Goal: Task Accomplishment & Management: Manage account settings

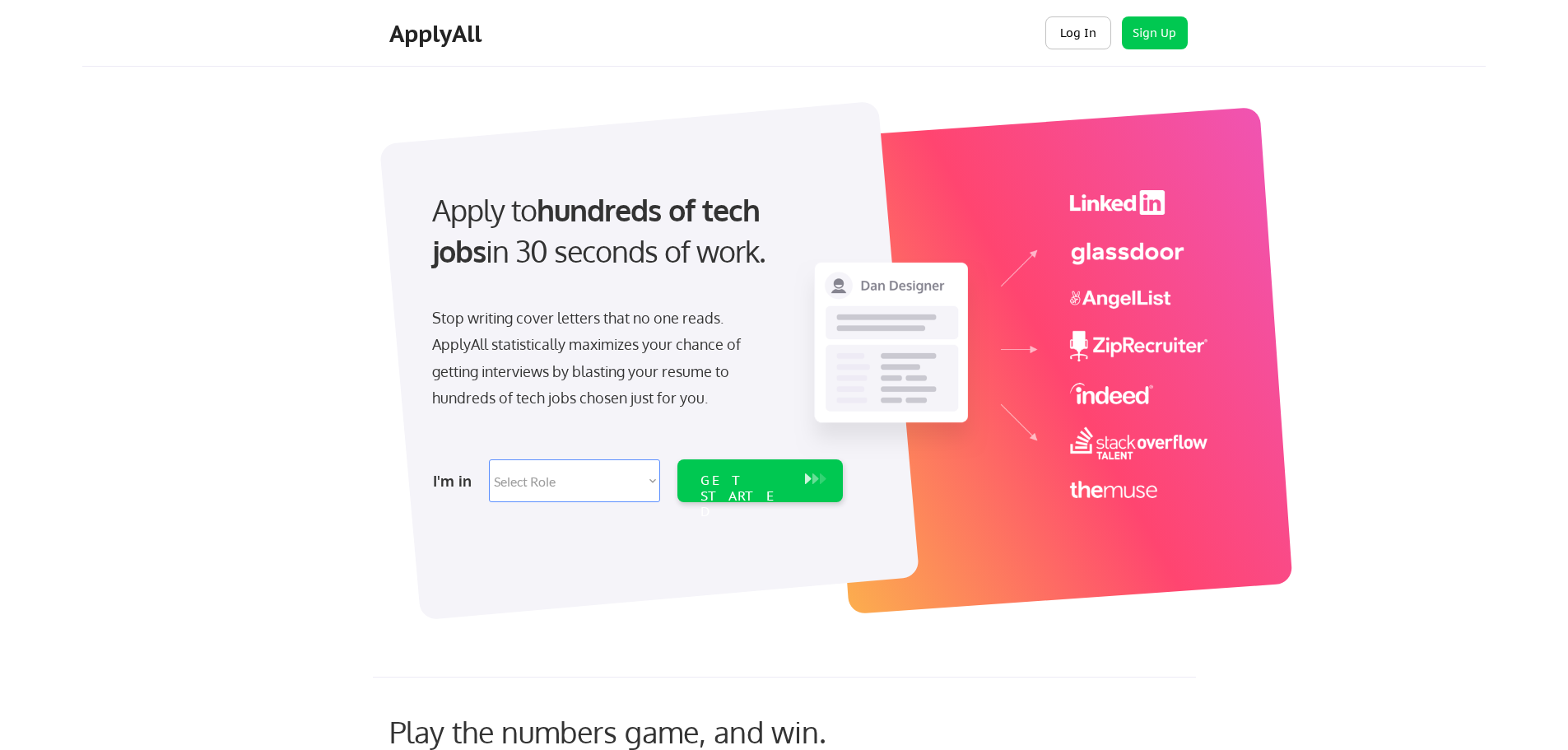
click at [1079, 28] on button "Log In" at bounding box center [1077, 32] width 66 height 33
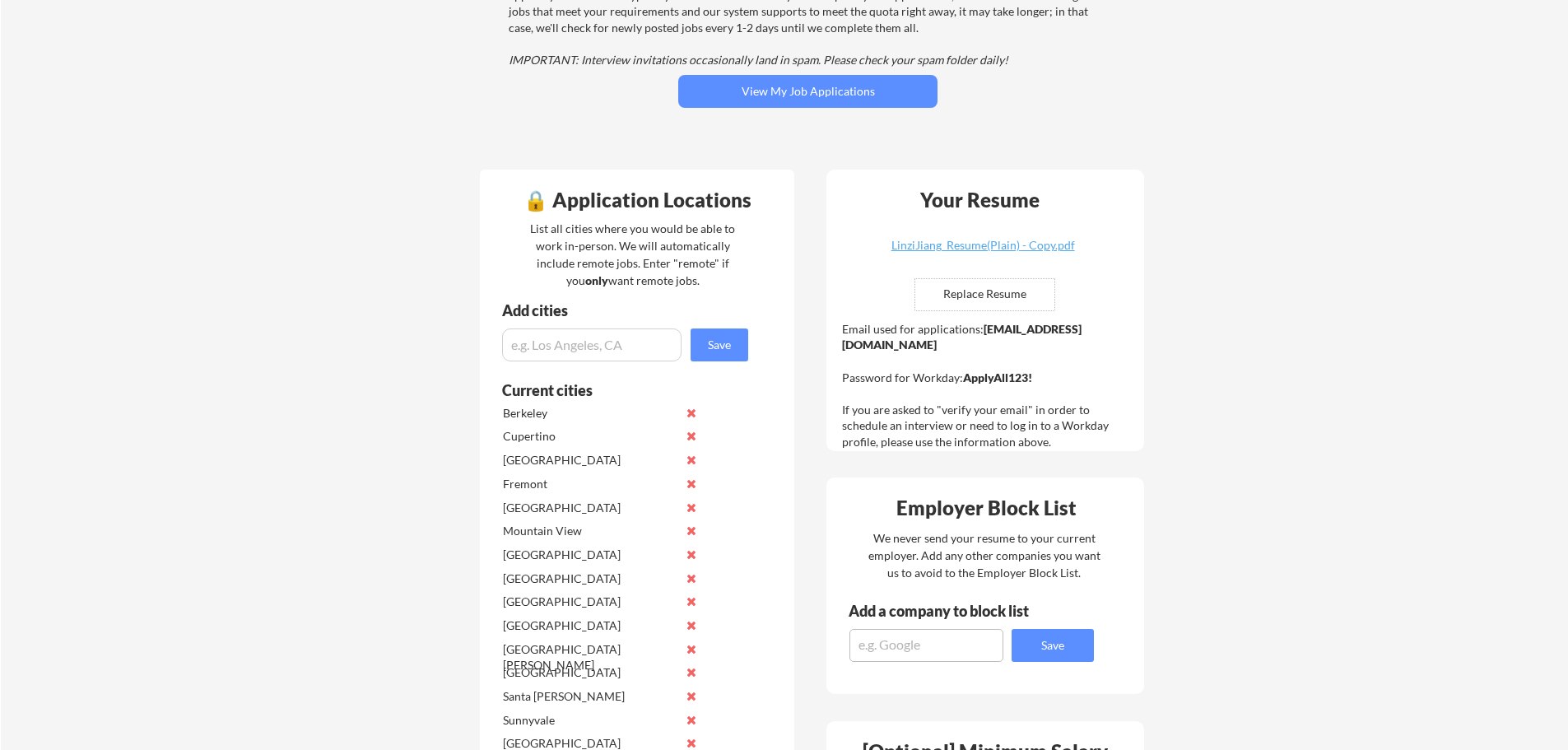
scroll to position [247, 0]
click at [761, 82] on button "View My Job Applications" at bounding box center [808, 92] width 259 height 33
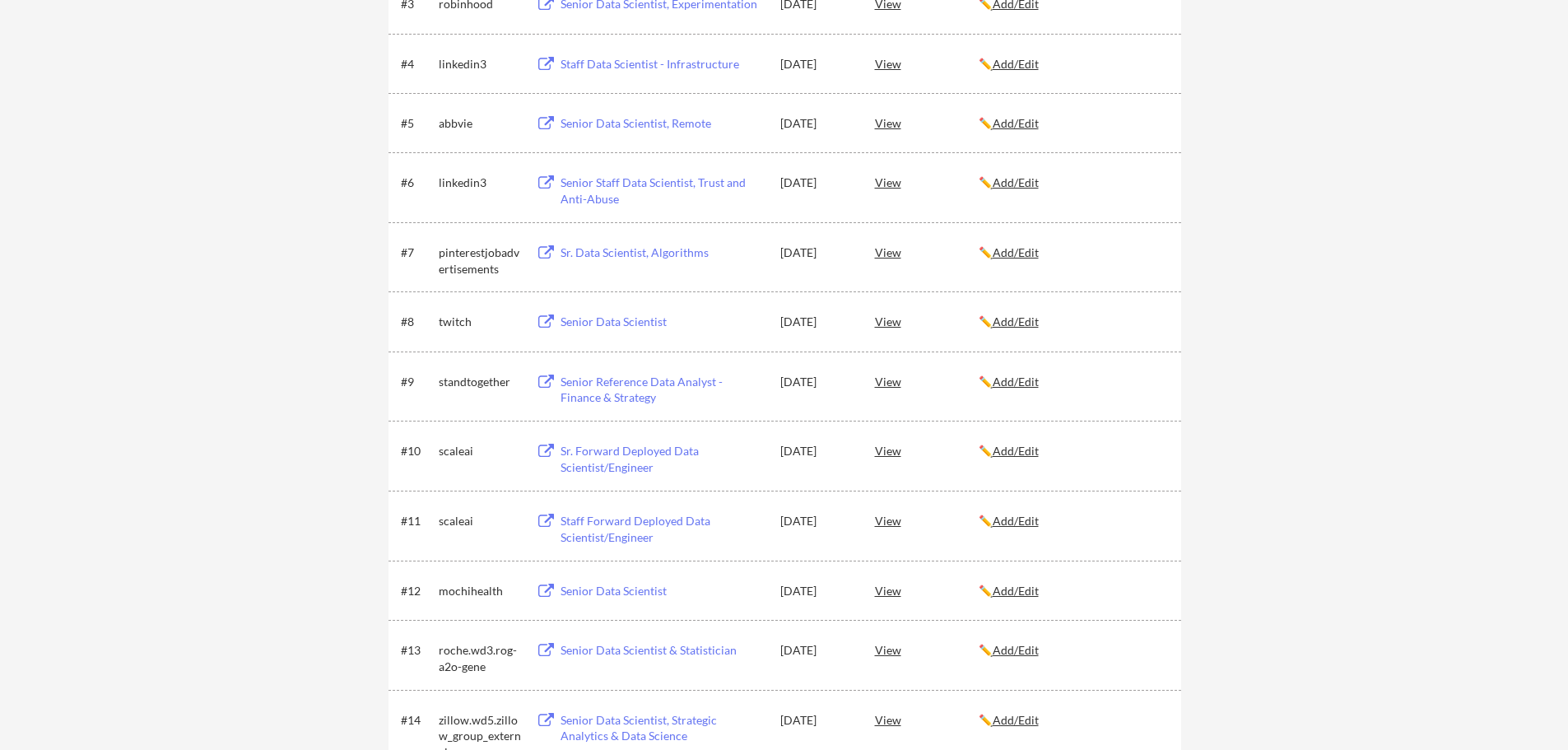
scroll to position [659, 0]
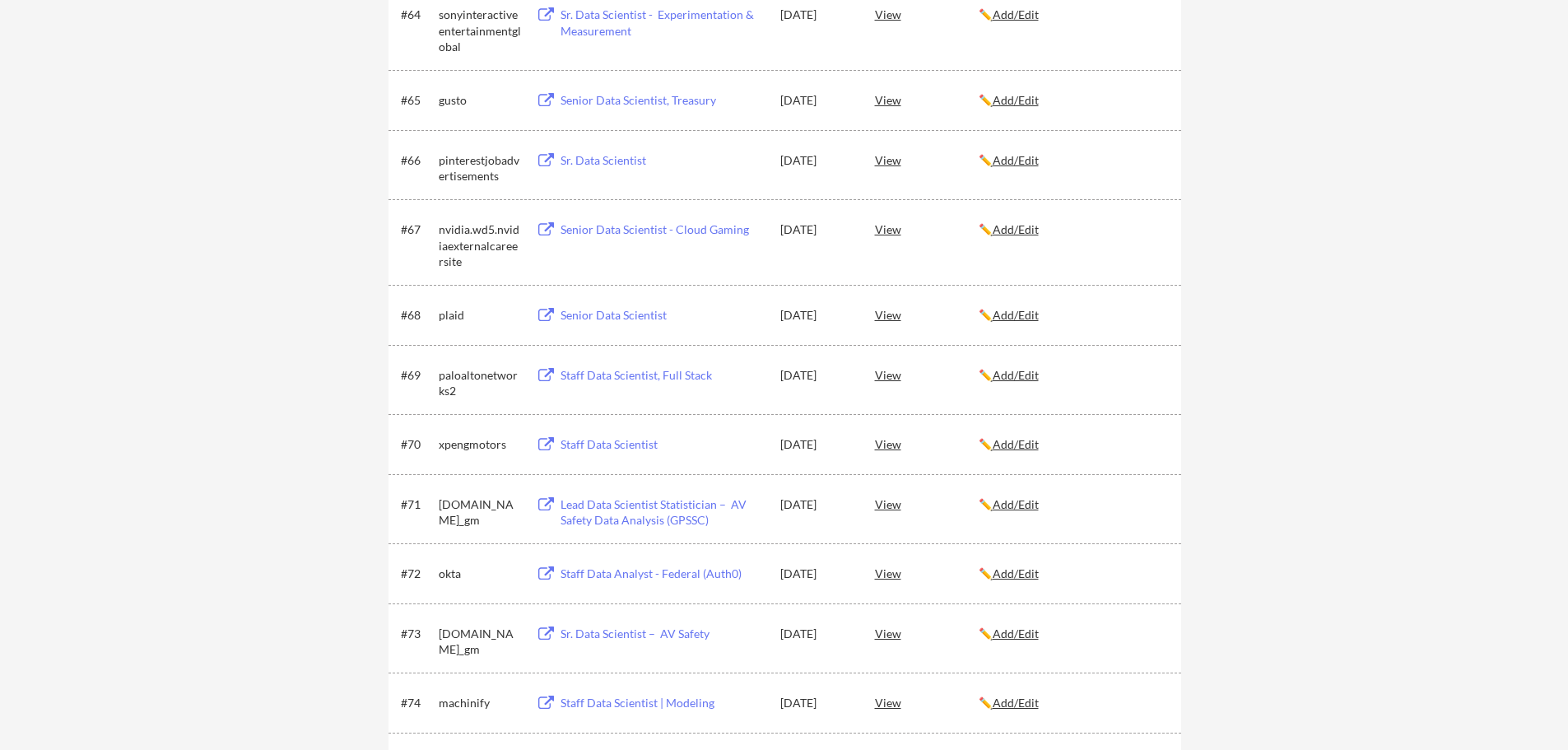
click at [684, 376] on div "Staff Data Scientist, Full Stack" at bounding box center [662, 375] width 204 height 16
click at [888, 375] on div "View" at bounding box center [926, 375] width 104 height 30
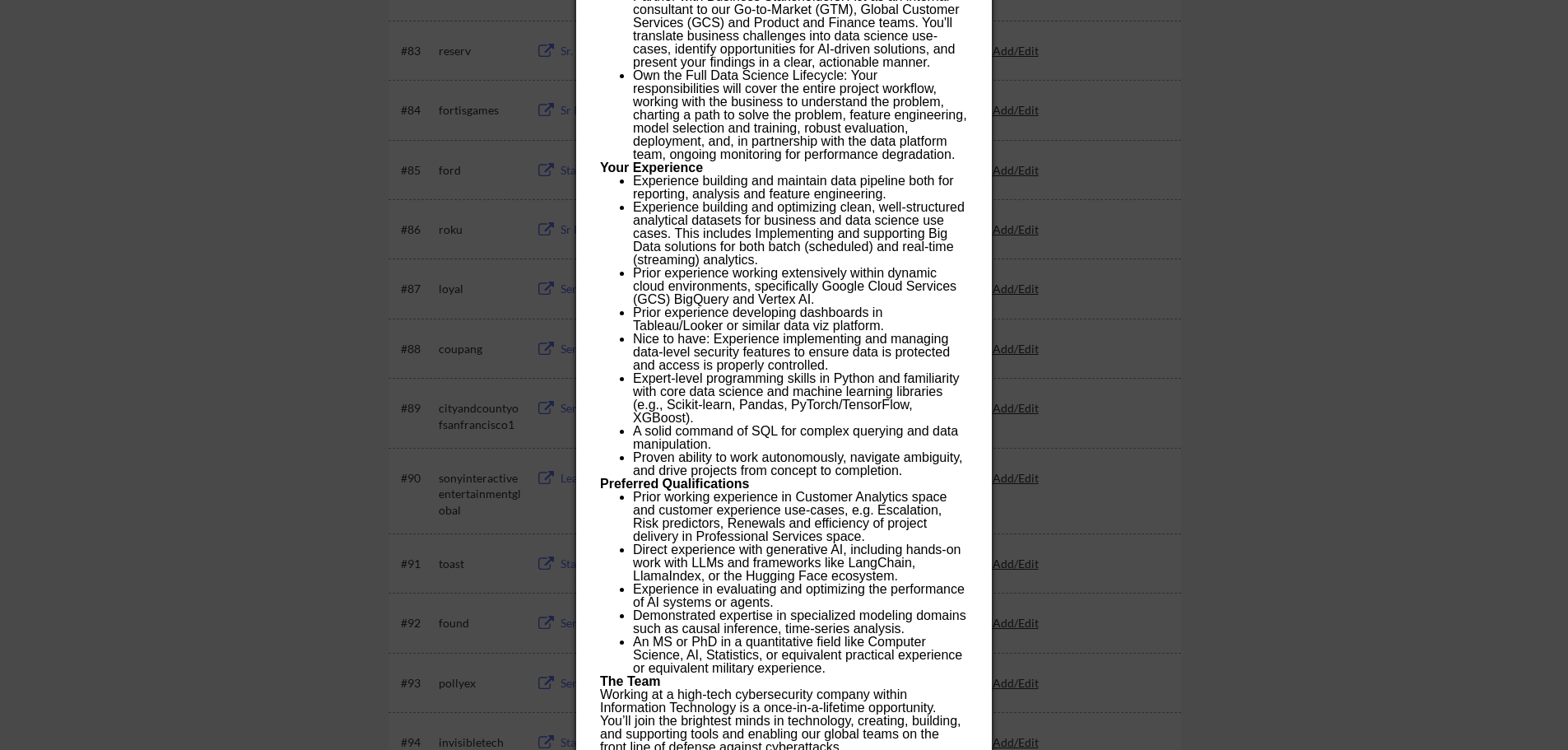
scroll to position [5809, 0]
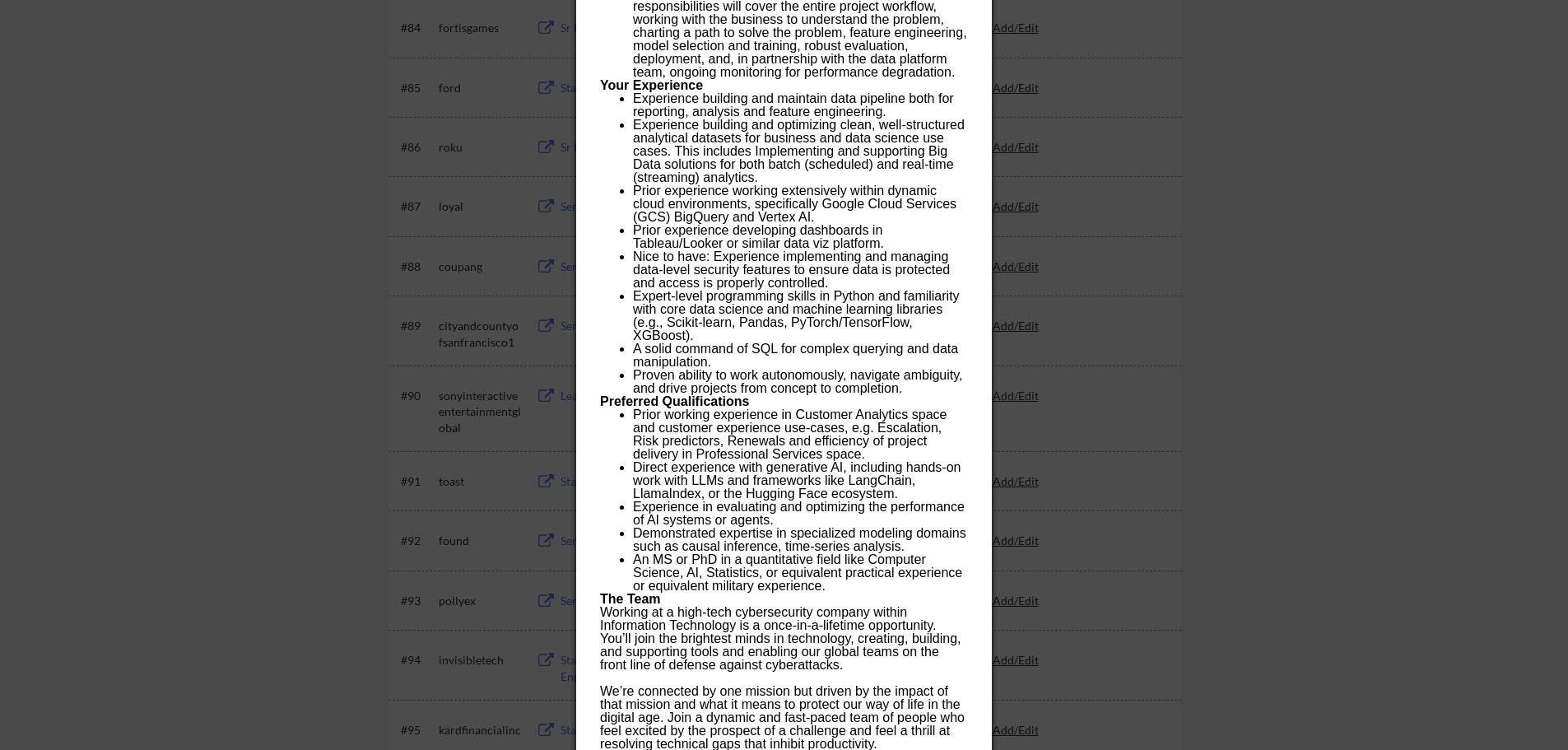
click at [722, 592] on p "The Team" at bounding box center [784, 599] width 367 height 14
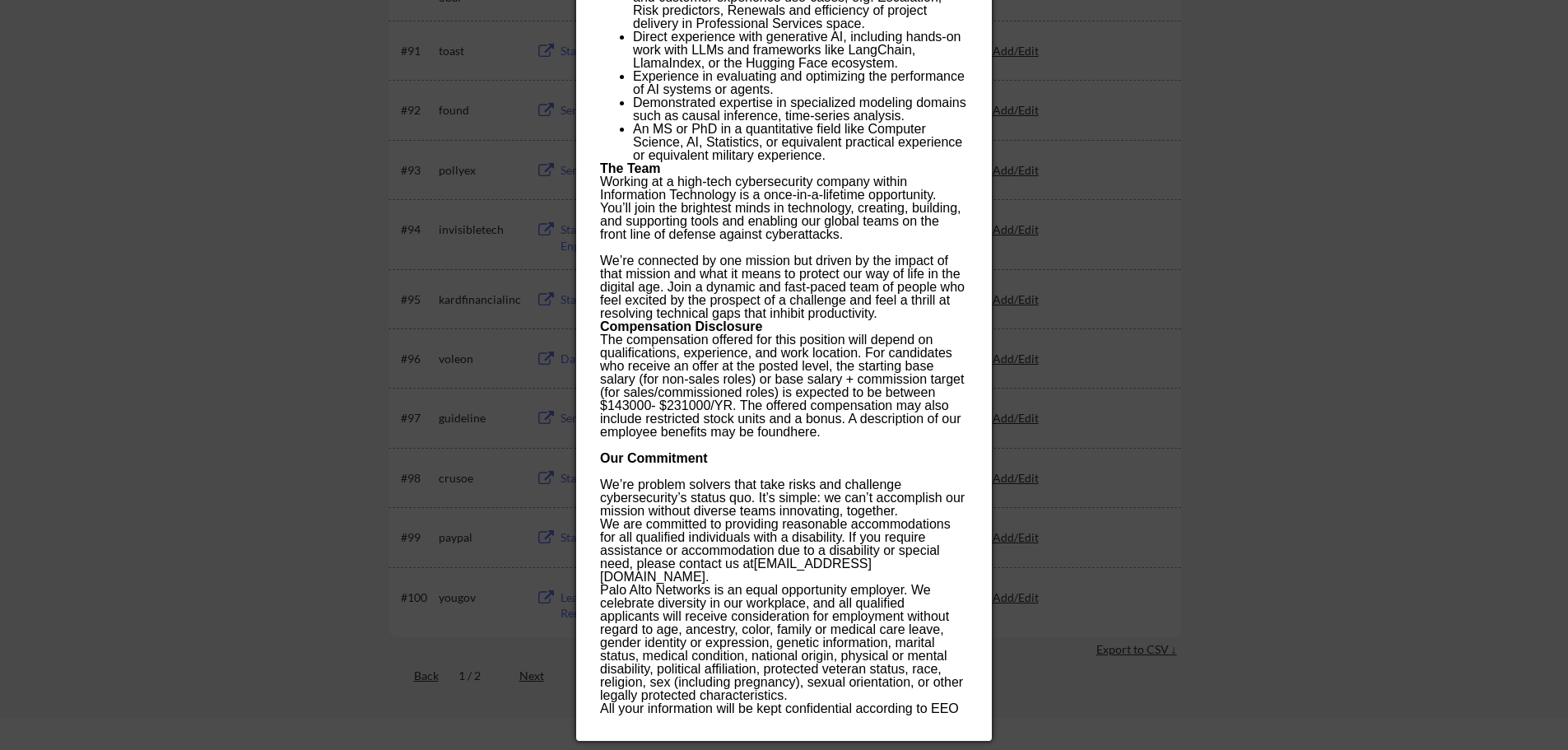
scroll to position [6221, 0]
